Goal: Information Seeking & Learning: Learn about a topic

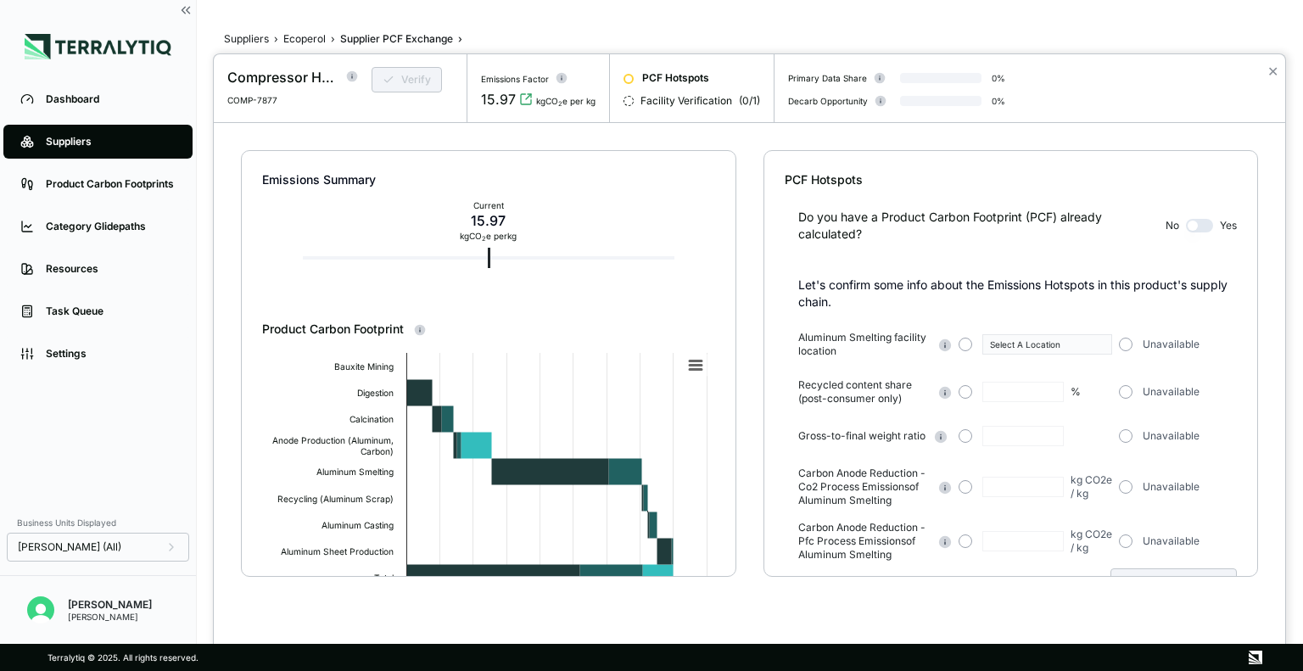
scroll to position [51, 0]
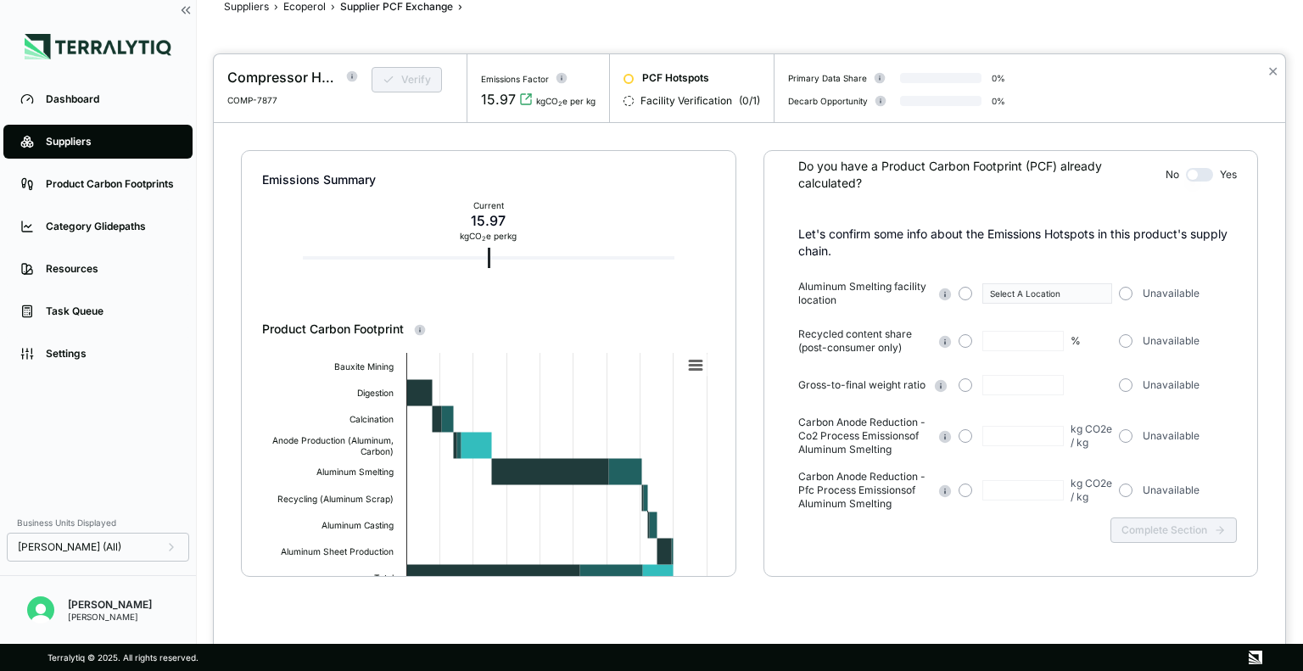
click at [82, 111] on div at bounding box center [651, 335] width 1303 height 671
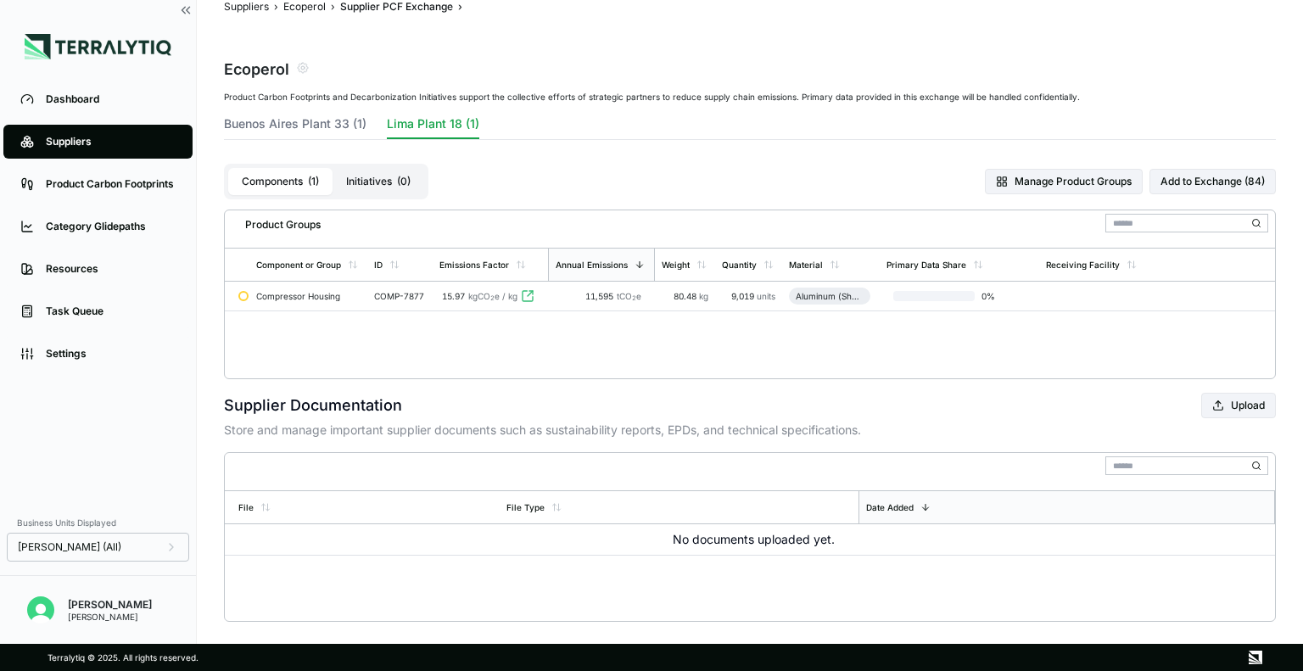
click at [91, 148] on div "Suppliers" at bounding box center [111, 142] width 130 height 14
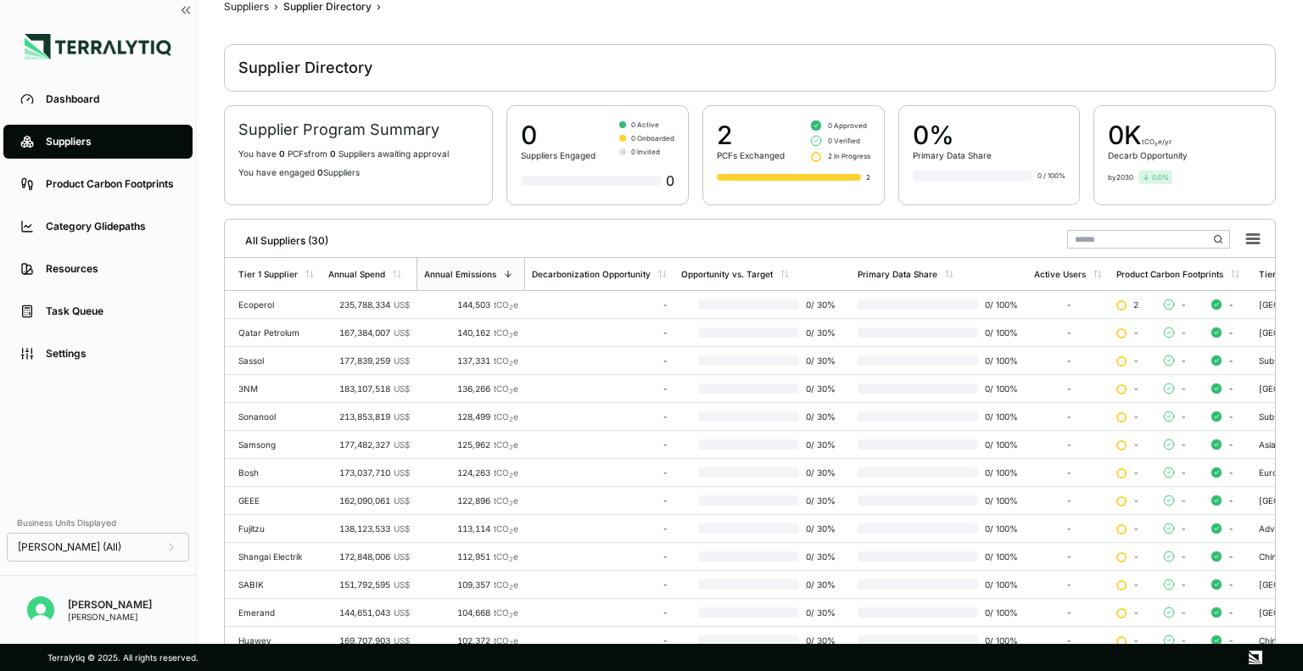
click at [87, 139] on div "Suppliers" at bounding box center [111, 142] width 130 height 14
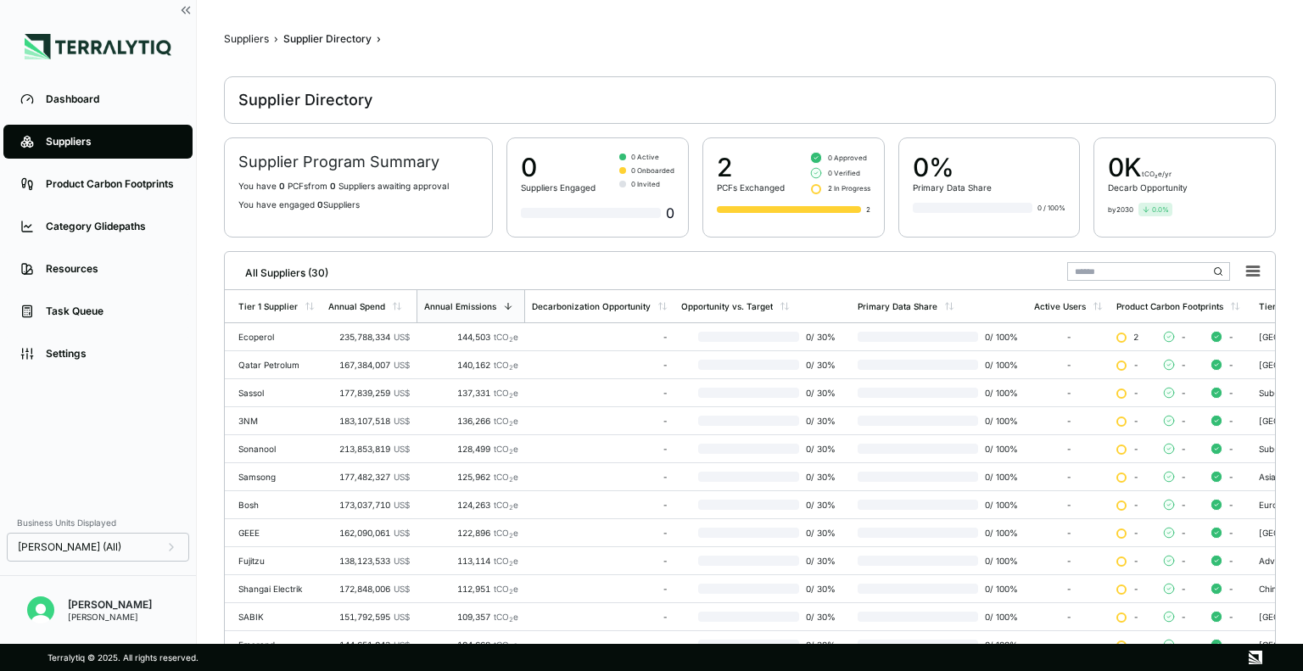
click at [75, 189] on div "Product Carbon Footprints" at bounding box center [111, 184] width 130 height 14
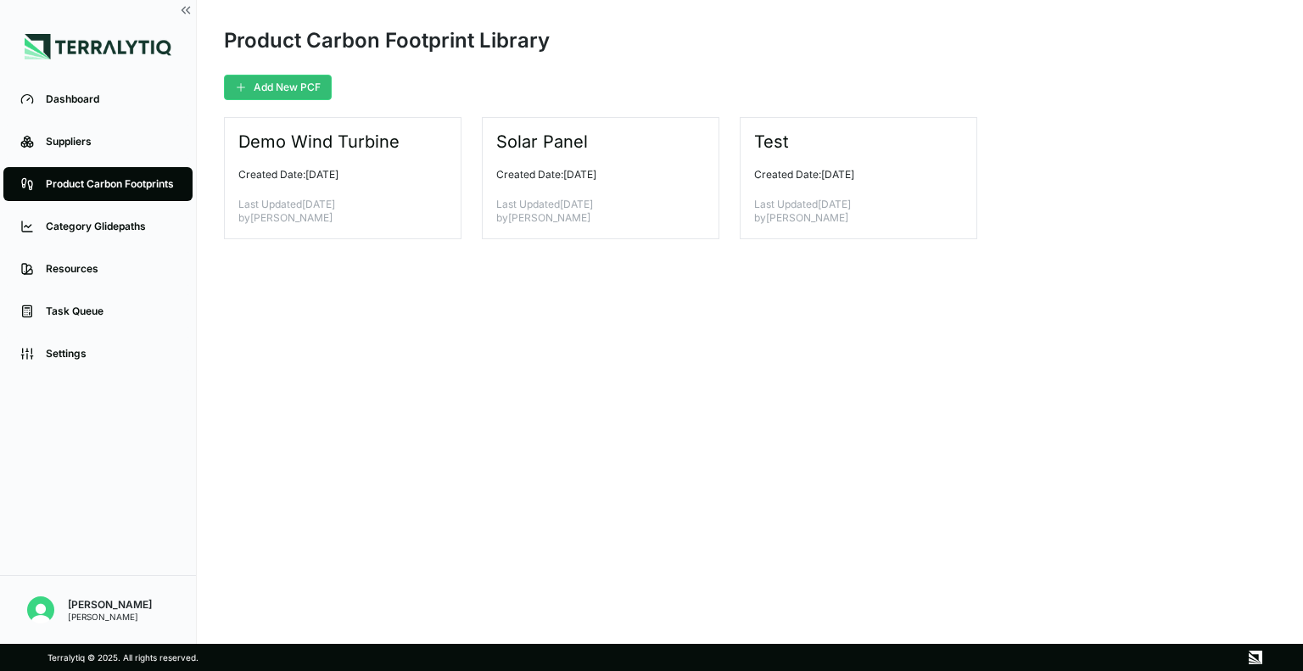
click at [113, 229] on div "Category Glidepaths" at bounding box center [111, 227] width 130 height 14
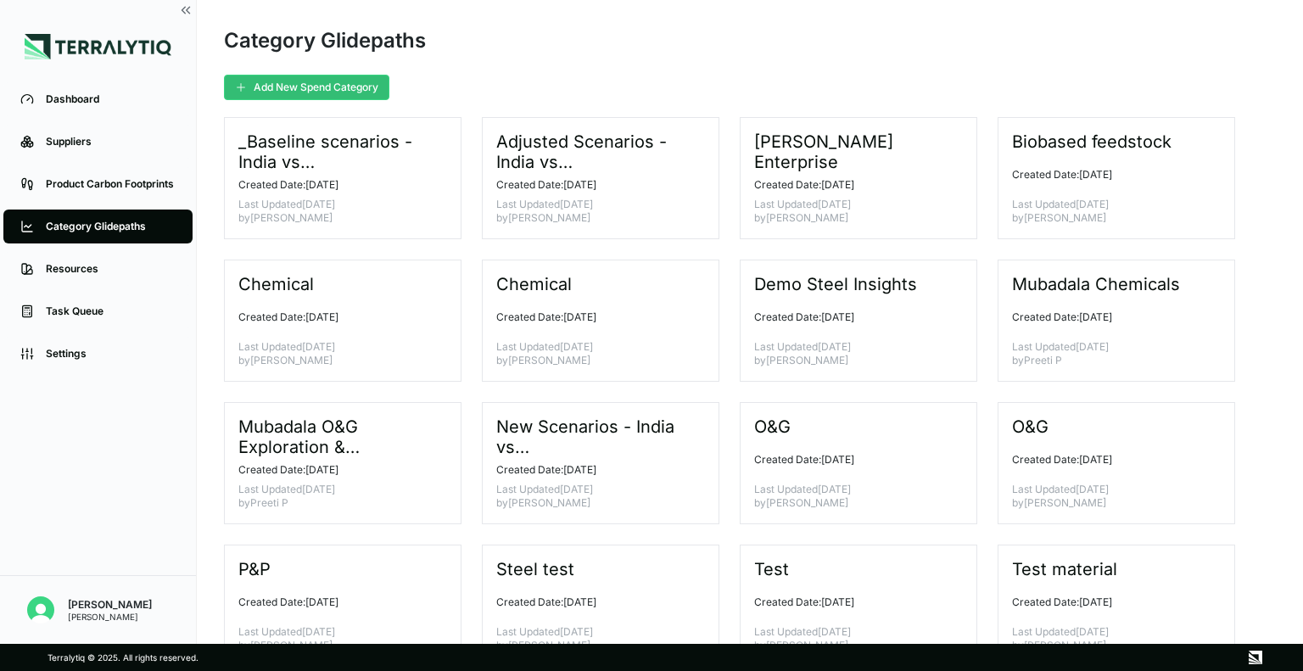
click at [461, 453] on icon at bounding box center [461, 463] width 0 height 20
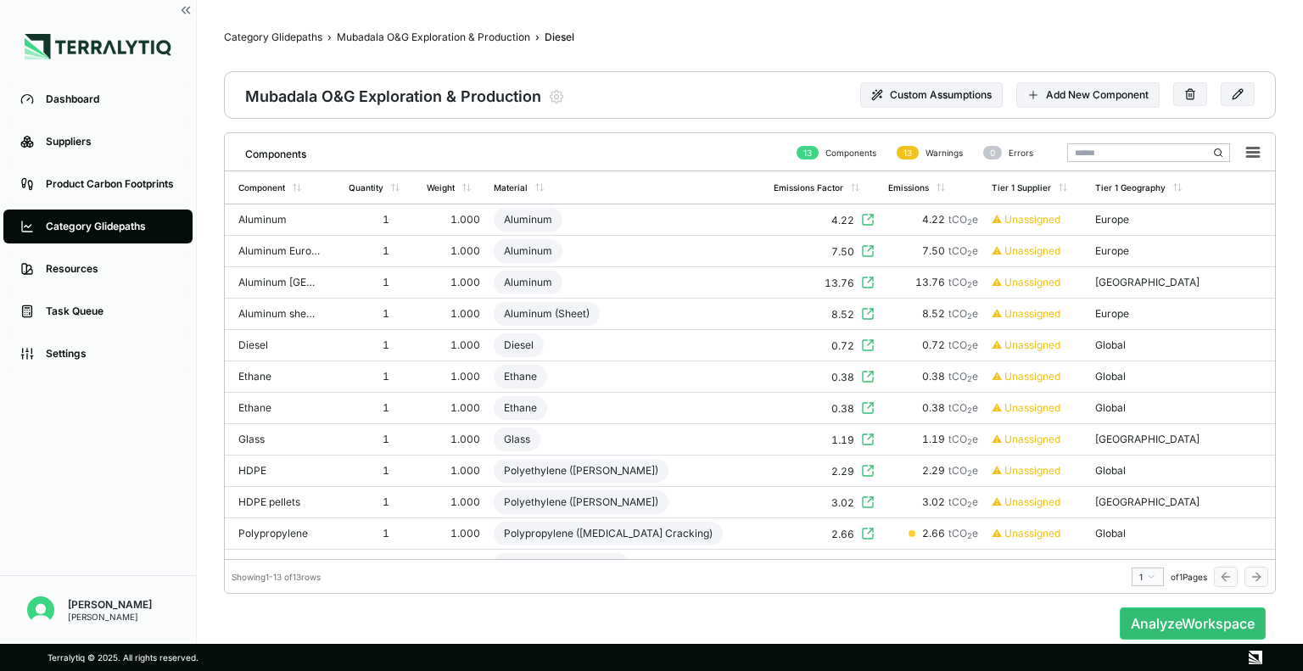
click at [550, 215] on div "Aluminum" at bounding box center [528, 220] width 69 height 24
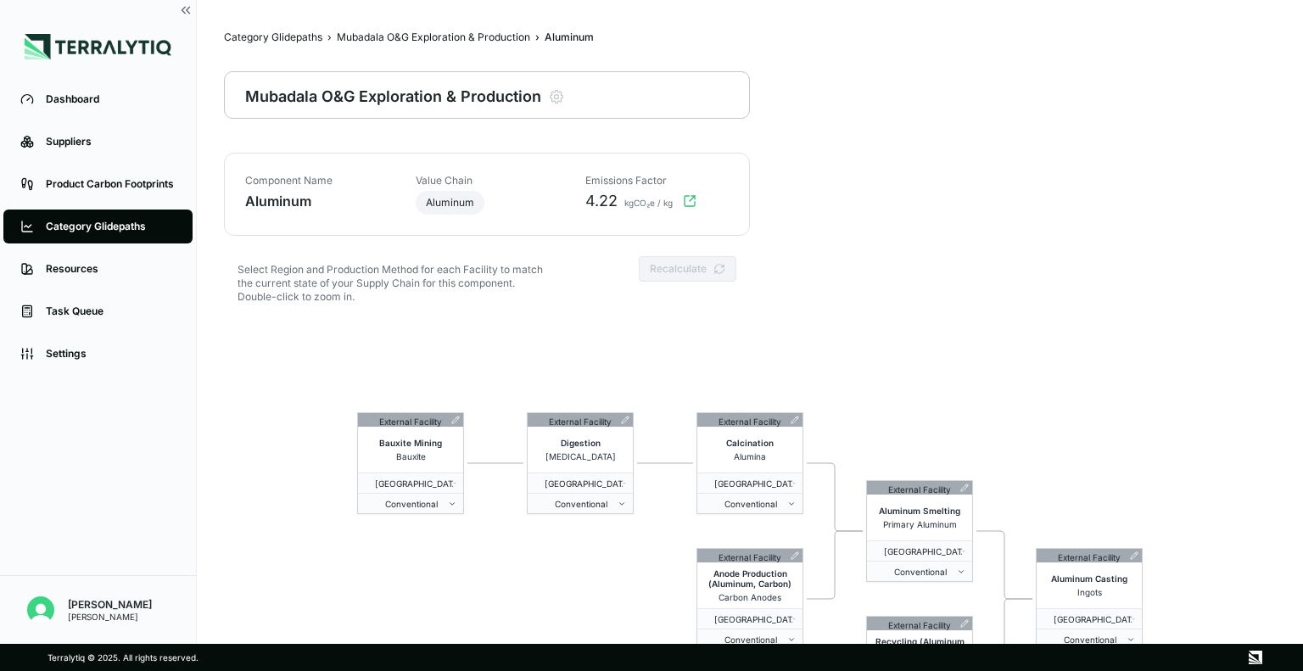
click at [458, 417] on icon at bounding box center [455, 420] width 7 height 7
